Goal: Browse casually

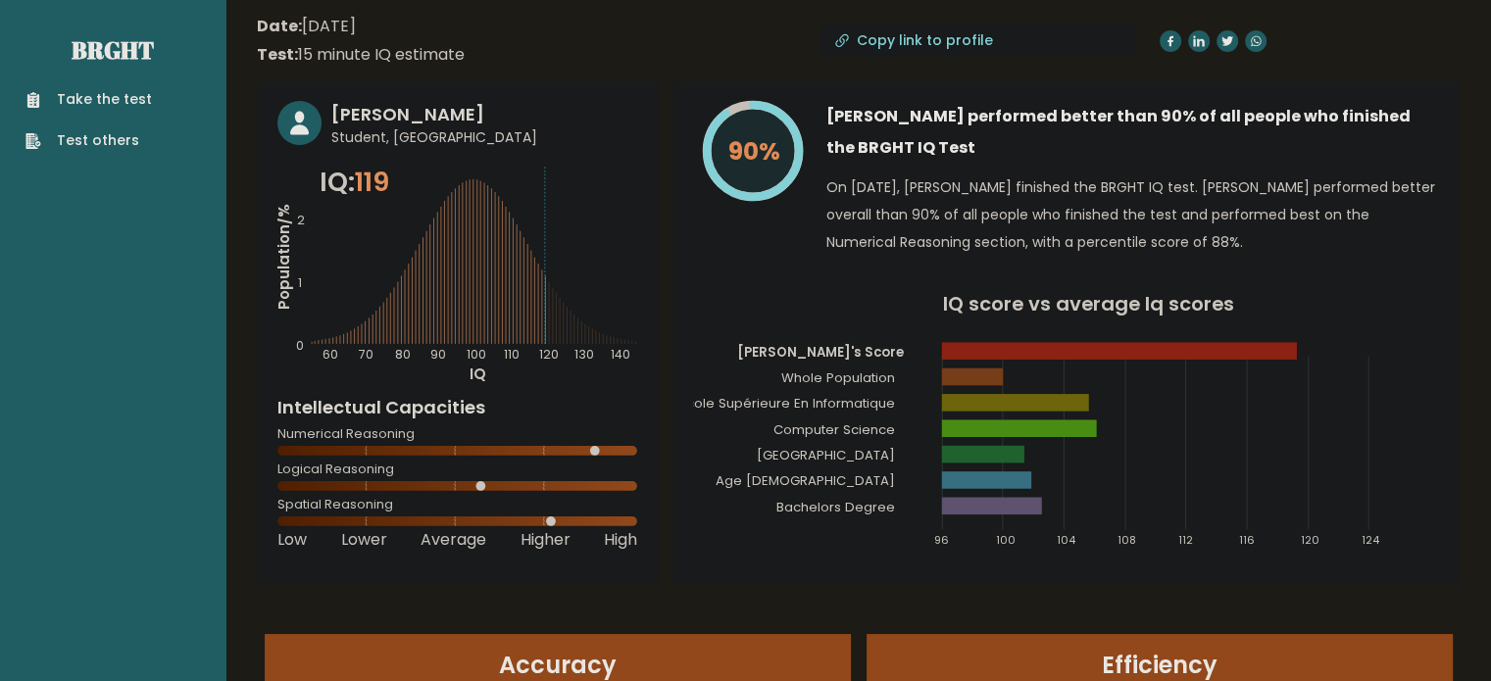
click at [396, 115] on h3 "[PERSON_NAME]" at bounding box center [484, 114] width 306 height 26
click at [338, 113] on h3 "[PERSON_NAME]" at bounding box center [484, 114] width 306 height 26
drag, startPoint x: 345, startPoint y: 114, endPoint x: 355, endPoint y: 121, distance: 12.0
click at [347, 115] on h3 "[PERSON_NAME]" at bounding box center [484, 114] width 306 height 26
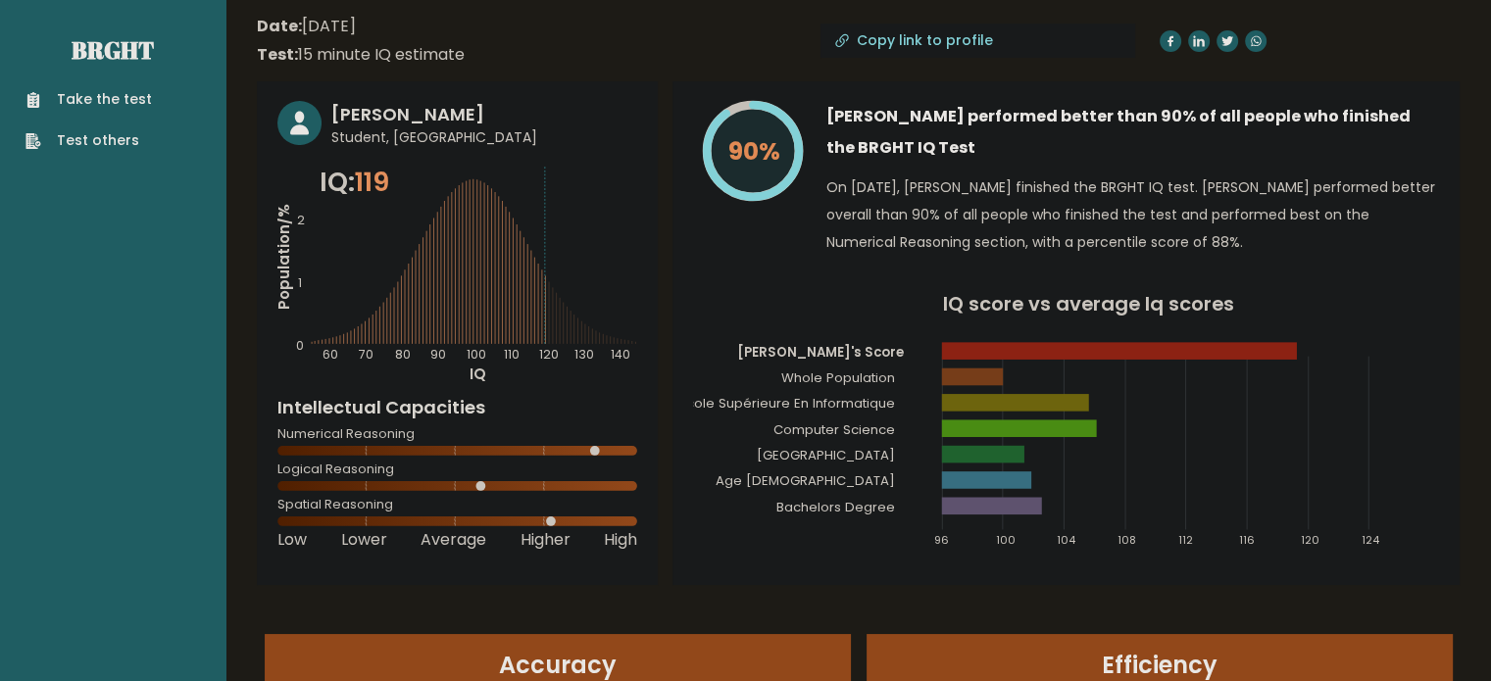
click at [365, 143] on span "Student, [GEOGRAPHIC_DATA]" at bounding box center [484, 137] width 306 height 21
click at [86, 42] on link "Brght" at bounding box center [113, 49] width 82 height 31
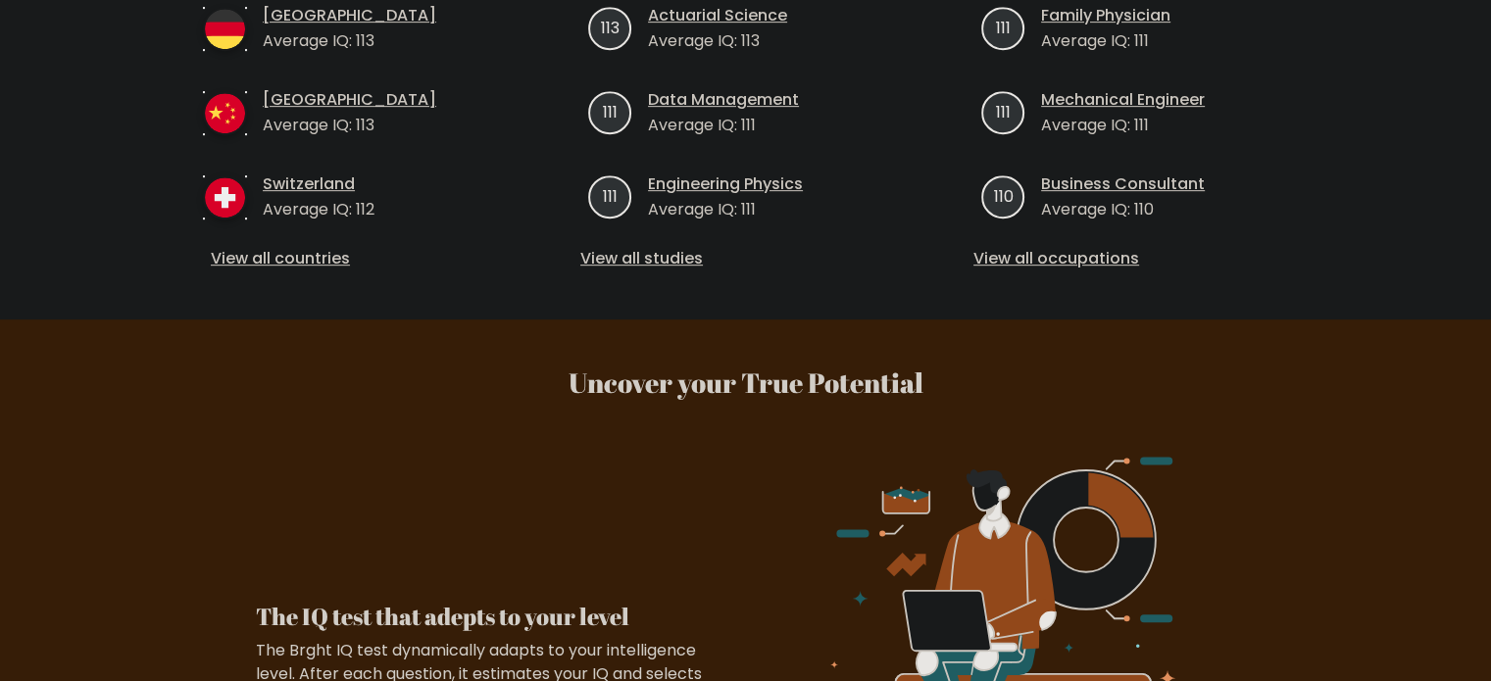
scroll to position [294, 0]
